Goal: Information Seeking & Learning: Understand process/instructions

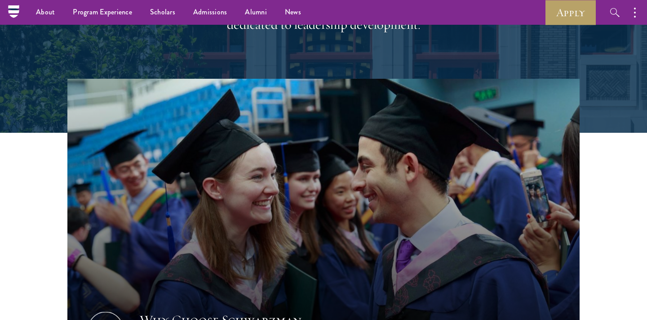
scroll to position [199, 0]
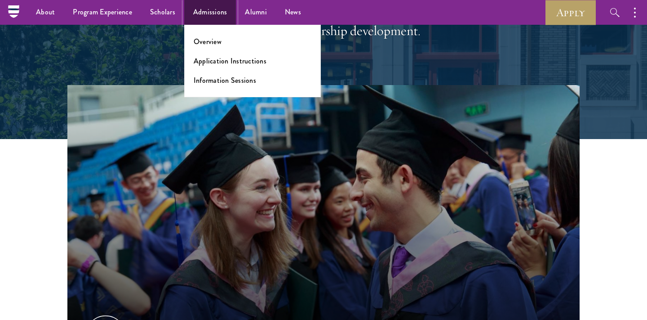
click at [204, 8] on link "Admissions" at bounding box center [210, 12] width 52 height 25
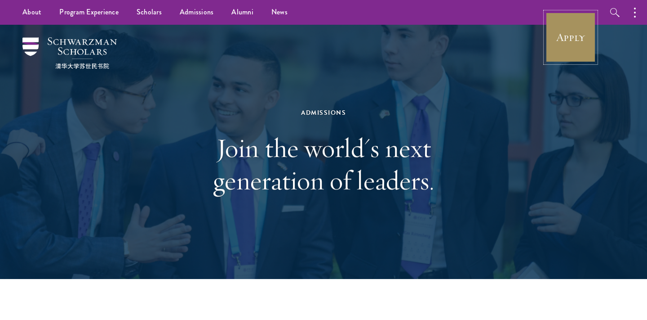
click at [588, 30] on link "Apply" at bounding box center [571, 37] width 50 height 50
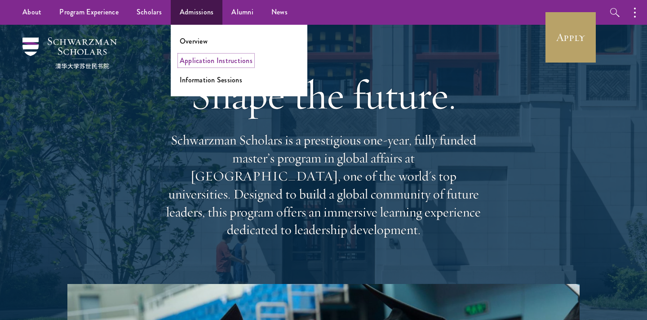
click at [194, 61] on link "Application Instructions" at bounding box center [216, 60] width 73 height 10
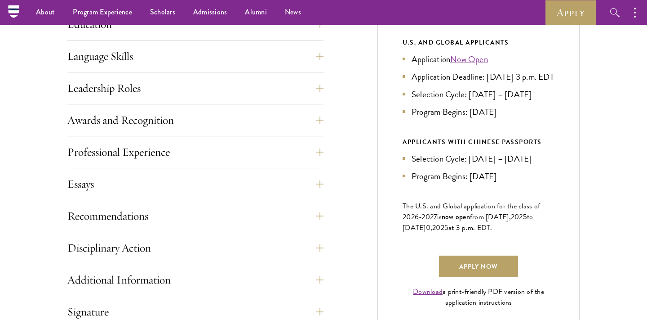
scroll to position [368, 0]
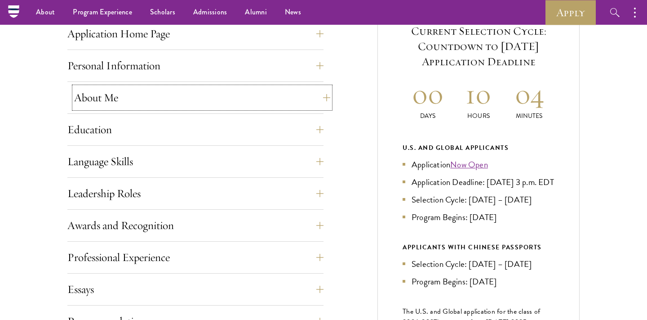
click at [85, 99] on button "About Me" at bounding box center [202, 98] width 256 height 22
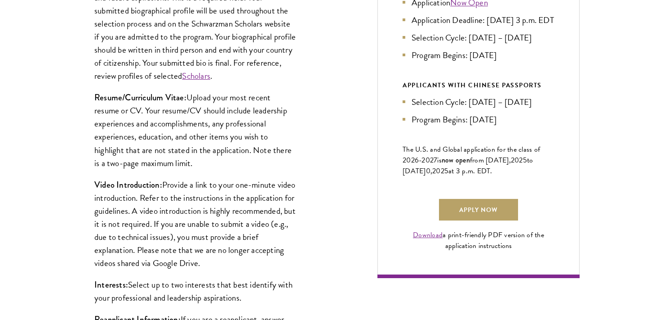
scroll to position [531, 0]
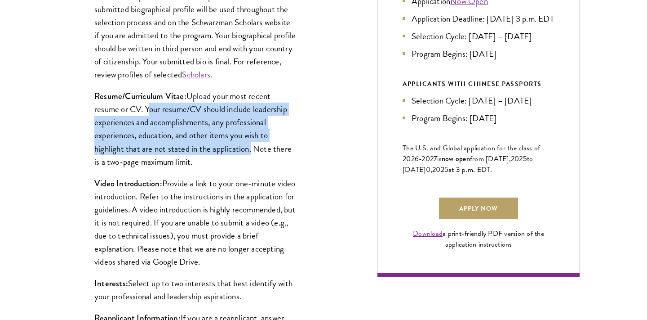
drag, startPoint x: 147, startPoint y: 114, endPoint x: 250, endPoint y: 145, distance: 107.9
click at [250, 145] on p "Resume/Curriculum Vitae: Upload your most recent resume or CV. Your resume/CV s…" at bounding box center [195, 128] width 202 height 78
copy p "Your resume/CV should include leadership experiences and accomplishments, any p…"
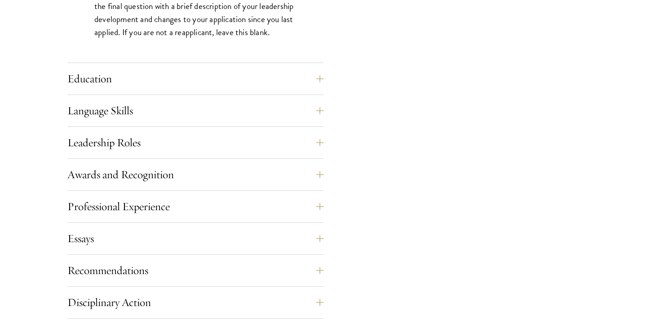
scroll to position [862, 0]
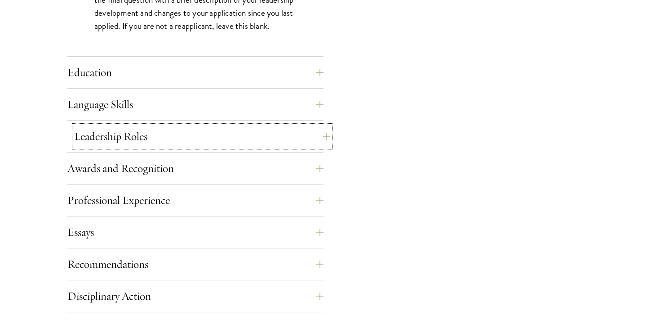
click at [80, 144] on button "Leadership Roles" at bounding box center [202, 136] width 256 height 22
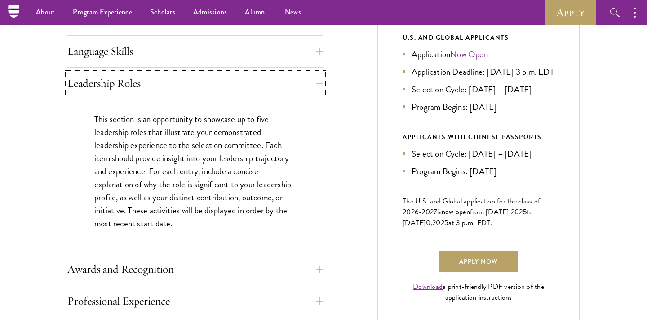
scroll to position [477, 0]
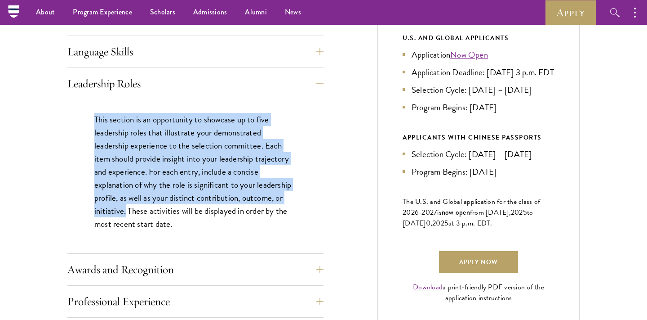
drag, startPoint x: 94, startPoint y: 121, endPoint x: 126, endPoint y: 206, distance: 91.3
click at [126, 206] on p "This section is an opportunity to showcase up to five leadership roles that ill…" at bounding box center [195, 172] width 202 height 118
copy p "This section is an opportunity to showcase up to five leadership roles that ill…"
click at [127, 275] on button "Awards and Recognition" at bounding box center [202, 269] width 256 height 22
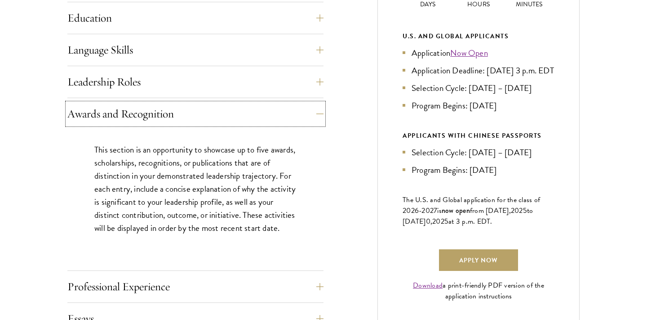
scroll to position [479, 0]
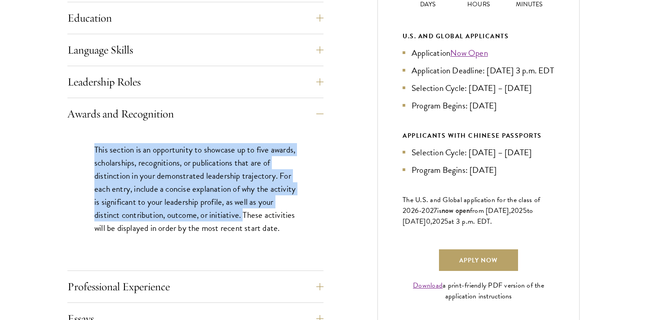
drag, startPoint x: 93, startPoint y: 148, endPoint x: 263, endPoint y: 218, distance: 184.7
click at [263, 218] on div "This section is an opportunity to showcase up to five awards, scholarships, rec…" at bounding box center [195, 192] width 256 height 127
copy p "This section is an opportunity to showcase up to five awards, scholarships, rec…"
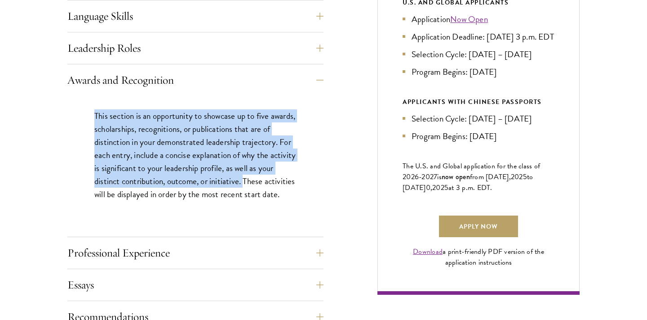
scroll to position [605, 0]
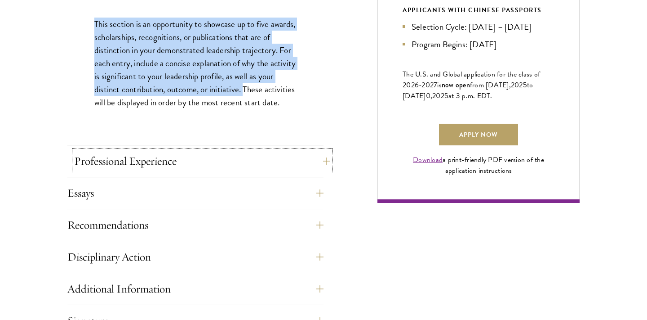
click at [251, 159] on button "Professional Experience" at bounding box center [202, 161] width 256 height 22
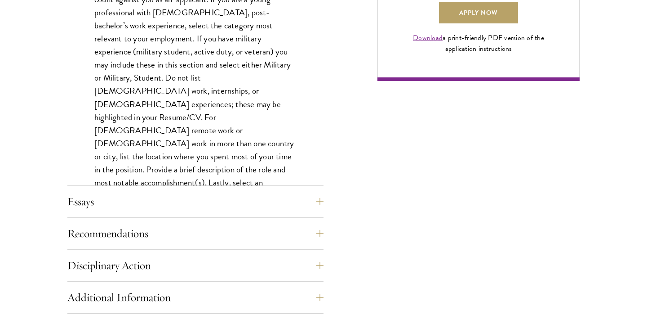
scroll to position [800, 0]
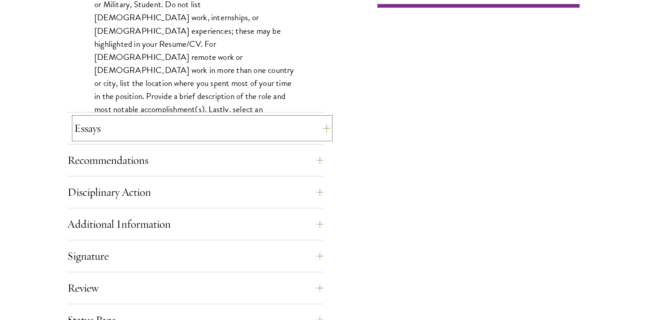
click at [314, 126] on button "Essays" at bounding box center [202, 128] width 256 height 22
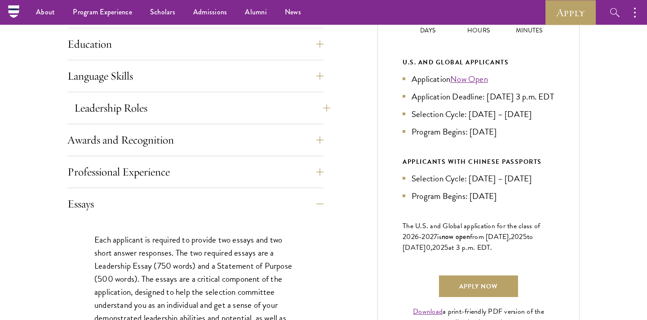
scroll to position [414, 0]
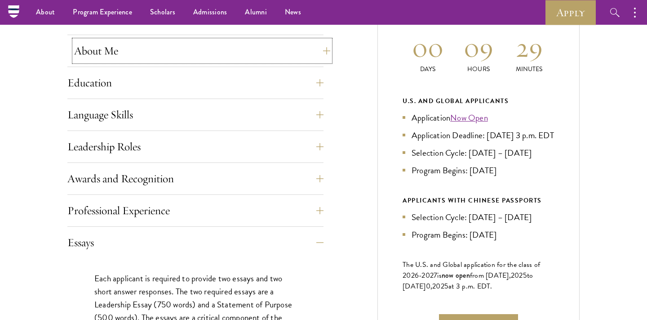
click at [98, 61] on button "About Me" at bounding box center [202, 51] width 256 height 22
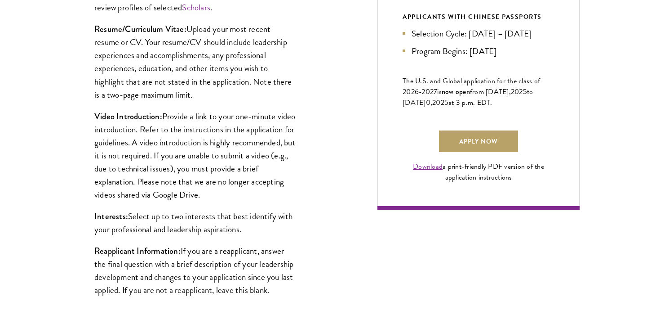
scroll to position [605, 0]
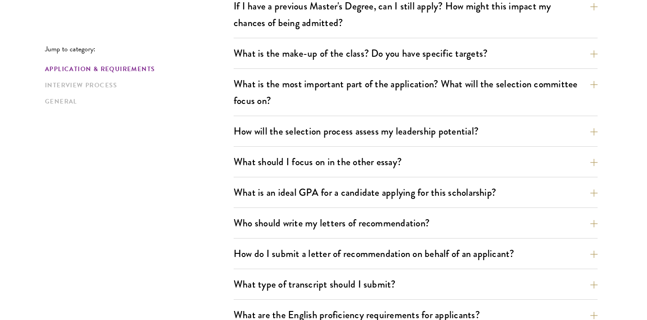
scroll to position [462, 0]
click at [305, 77] on button "What is the most important part of the application? What will the selection com…" at bounding box center [423, 92] width 364 height 37
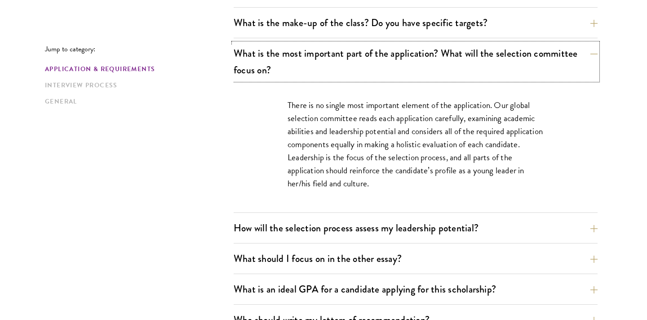
scroll to position [624, 0]
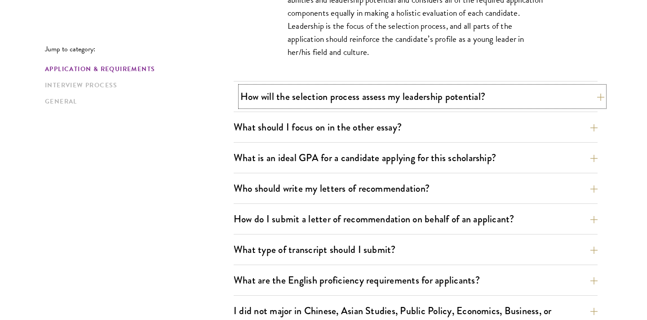
click at [255, 101] on button "How will the selection process assess my leadership potential?" at bounding box center [423, 96] width 364 height 20
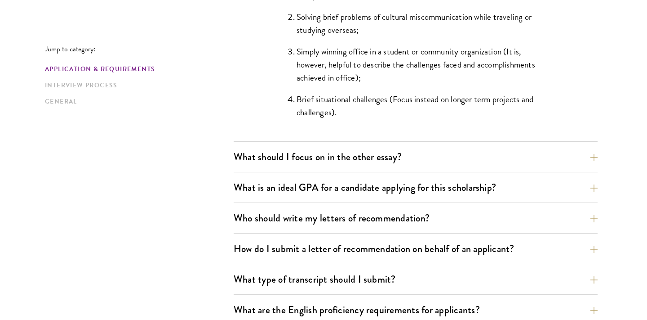
scroll to position [944, 0]
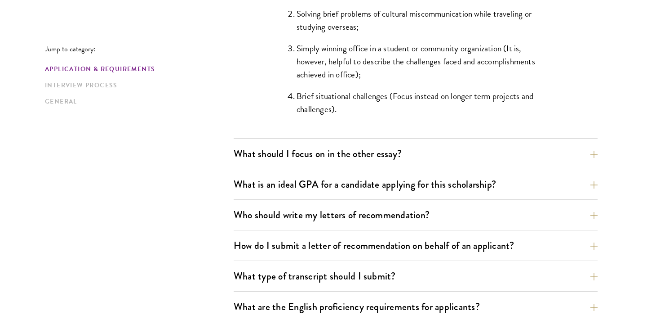
click at [234, 153] on div "What should I focus on in the other essay? The personal statement asks for cand…" at bounding box center [416, 156] width 364 height 26
click at [263, 149] on button "What should I focus on in the other essay?" at bounding box center [423, 153] width 364 height 20
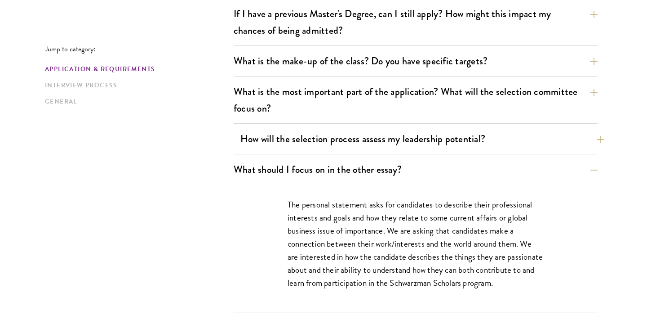
scroll to position [461, 0]
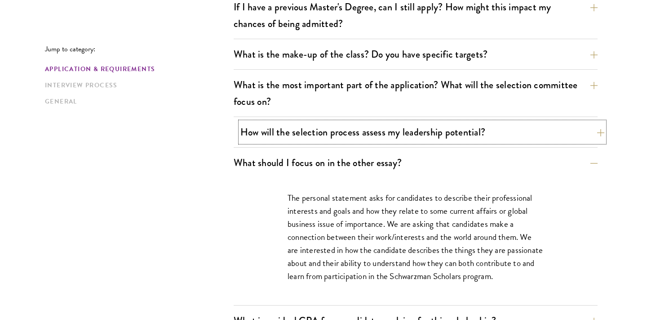
click at [273, 138] on button "How will the selection process assess my leadership potential?" at bounding box center [423, 132] width 364 height 20
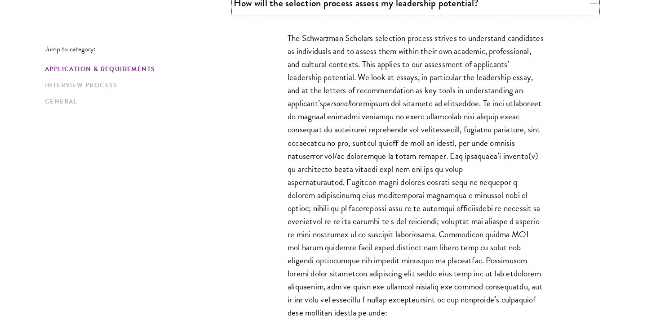
scroll to position [601, 0]
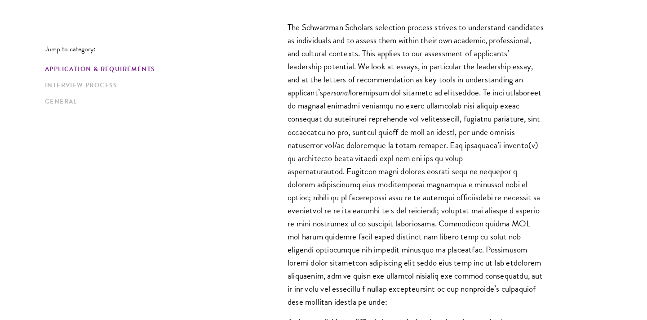
click at [439, 114] on p "The Schwarzman Scholars selection process strives to understand candidates as i…" at bounding box center [416, 164] width 256 height 287
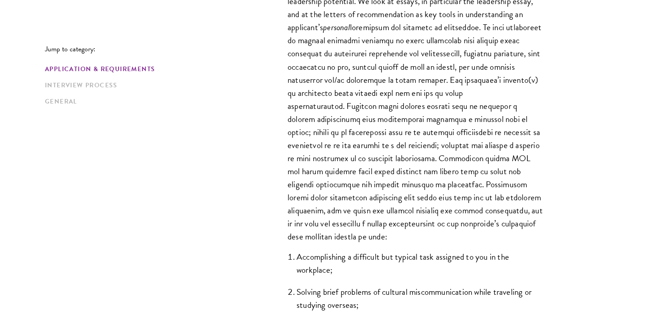
scroll to position [677, 0]
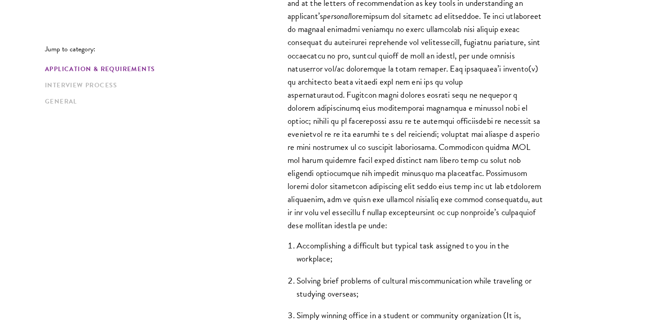
click at [433, 85] on p "The Schwarzman Scholars selection process strives to understand candidates as i…" at bounding box center [416, 87] width 256 height 287
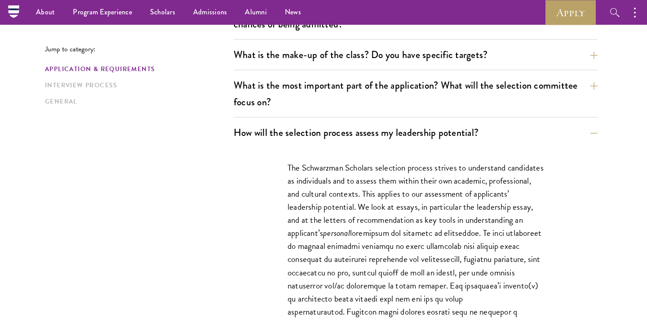
scroll to position [459, 0]
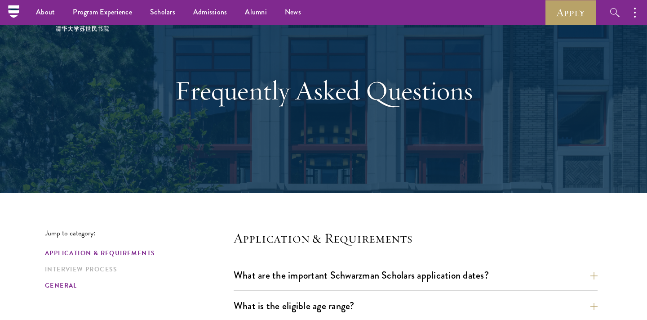
scroll to position [37, 0]
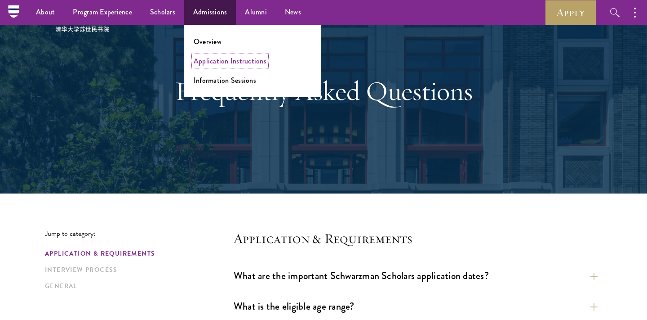
click at [211, 61] on link "Application Instructions" at bounding box center [230, 61] width 73 height 10
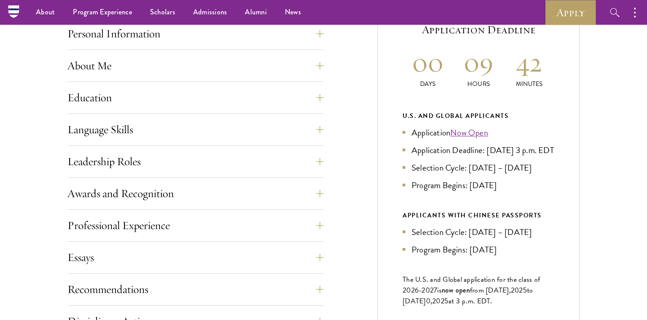
scroll to position [258, 0]
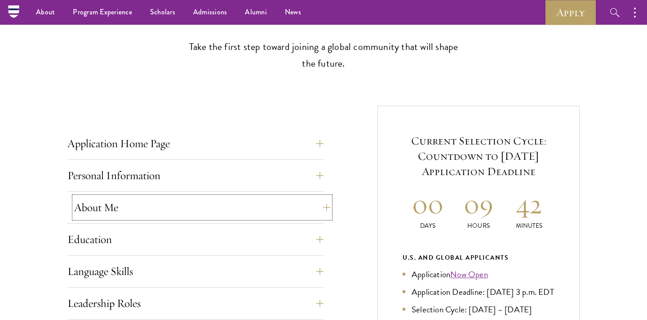
click at [110, 199] on button "About Me" at bounding box center [202, 207] width 256 height 22
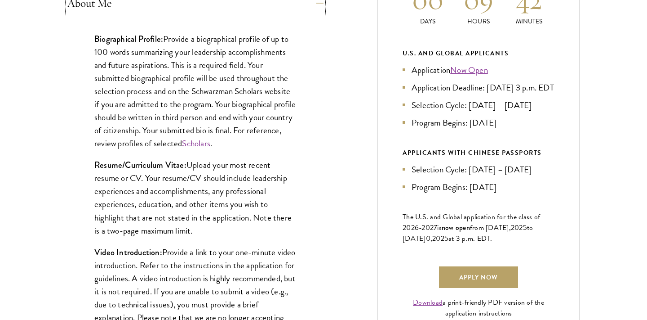
scroll to position [467, 0]
